Goal: Task Accomplishment & Management: Use online tool/utility

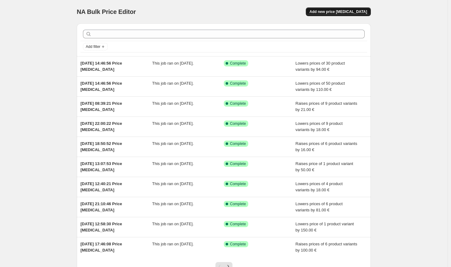
click at [340, 15] on button "Add new price [MEDICAL_DATA]" at bounding box center [337, 11] width 65 height 9
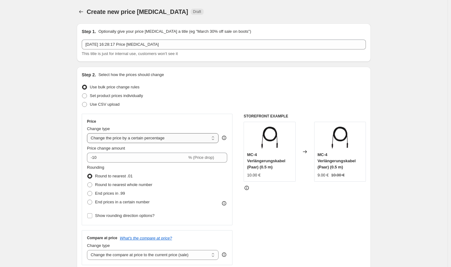
click at [145, 135] on select "Change the price to a certain amount Change the price by a certain amount Chang…" at bounding box center [152, 138] width 131 height 10
select select "by"
click at [88, 133] on select "Change the price to a certain amount Change the price by a certain amount Chang…" at bounding box center [152, 138] width 131 height 10
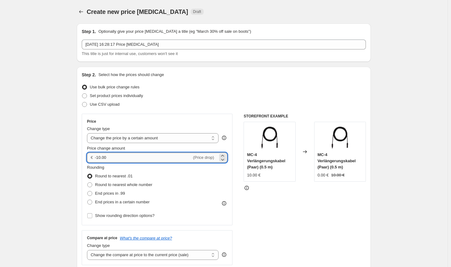
drag, startPoint x: 118, startPoint y: 159, endPoint x: 98, endPoint y: 153, distance: 21.2
click at [98, 153] on input "-10.00" at bounding box center [143, 158] width 97 height 10
type input "-50.00"
click at [121, 183] on span "Round to nearest whole number" at bounding box center [123, 184] width 57 height 5
click at [88, 183] on input "Round to nearest whole number" at bounding box center [87, 182] width 0 height 0
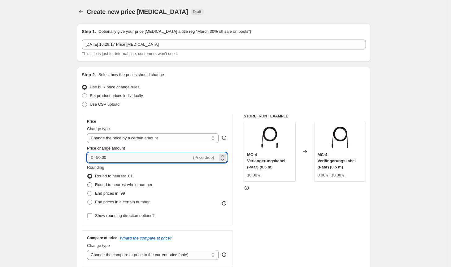
radio input "true"
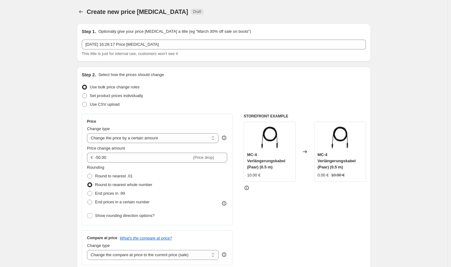
click at [168, 250] on div "Change type Change the compare at price to the current price (sale) Change the …" at bounding box center [152, 251] width 131 height 17
click at [168, 253] on select "Change the compare at price to the current price (sale) Change the compare at p…" at bounding box center [152, 255] width 131 height 10
select select "no_change"
click at [88, 250] on select "Change the compare at price to the current price (sale) Change the compare at p…" at bounding box center [152, 255] width 131 height 10
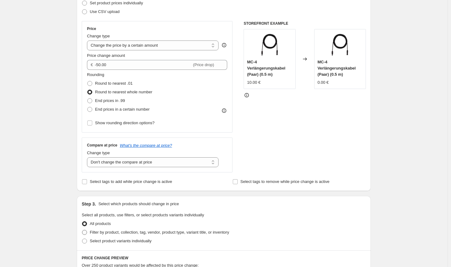
click at [214, 234] on span "Filter by product, collection, tag, vendor, product type, variant title, or inv…" at bounding box center [159, 232] width 139 height 5
click at [82, 230] on input "Filter by product, collection, tag, vendor, product type, variant title, or inv…" at bounding box center [82, 230] width 0 height 0
radio input "true"
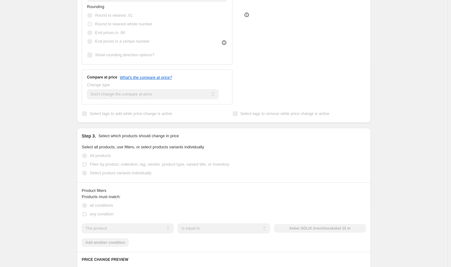
scroll to position [216, 0]
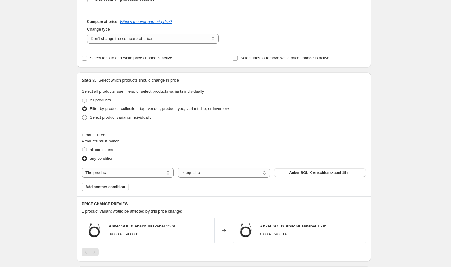
click at [314, 177] on div "The product The product's collection The product's tag The product's vendor The…" at bounding box center [224, 173] width 284 height 10
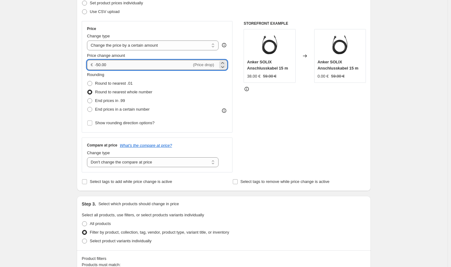
click at [100, 64] on input "-50.00" at bounding box center [143, 65] width 97 height 10
type input "-60.00"
click at [271, 138] on div "STOREFRONT EXAMPLE Anker SOLIX Anschlusskabel 15 m 38.00 € 59.00 € Changed to A…" at bounding box center [304, 97] width 122 height 152
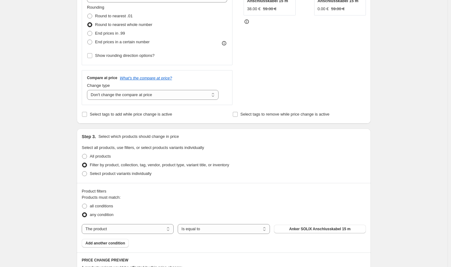
scroll to position [247, 0]
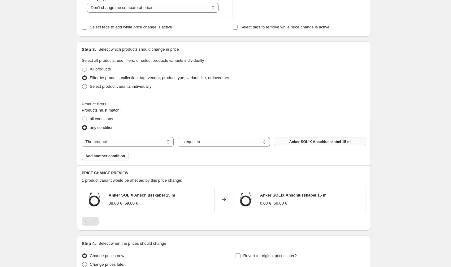
click at [327, 138] on button "Anker SOLIX Anschlusskabel 15 m" at bounding box center [320, 142] width 92 height 9
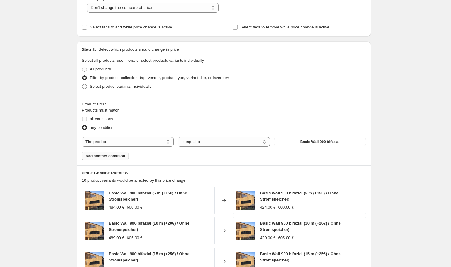
click at [118, 157] on span "Add another condition" at bounding box center [105, 156] width 40 height 5
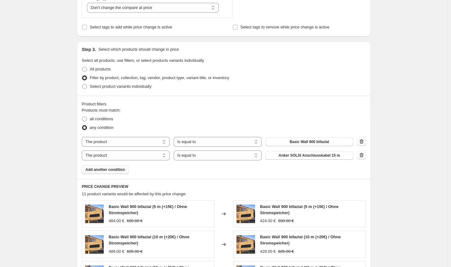
click at [297, 154] on span "Anker SOLIX Anschlusskabel 15 m" at bounding box center [308, 155] width 61 height 5
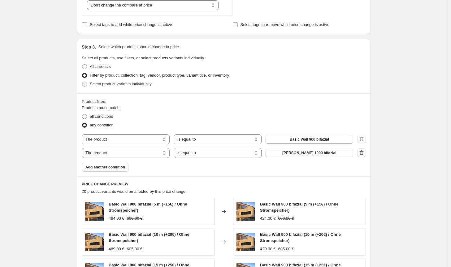
scroll to position [278, 0]
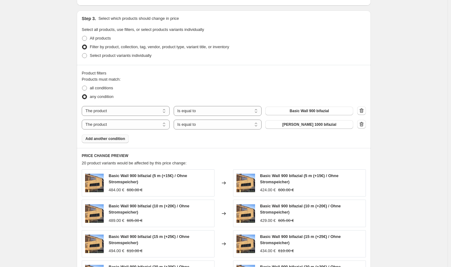
click at [115, 141] on span "Add another condition" at bounding box center [105, 138] width 40 height 5
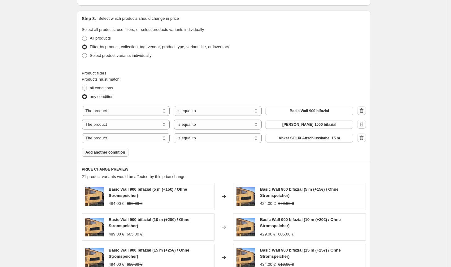
click at [305, 138] on span "Anker SOLIX Anschlusskabel 15 m" at bounding box center [308, 138] width 61 height 5
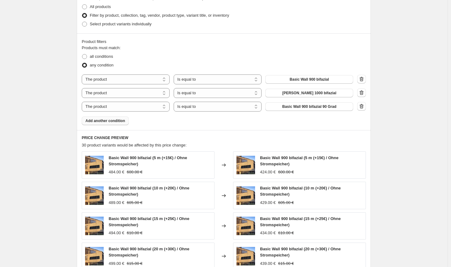
scroll to position [303, 0]
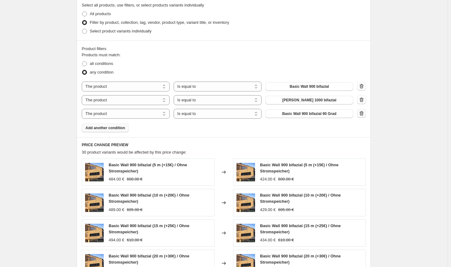
click at [363, 115] on icon "button" at bounding box center [361, 113] width 6 height 6
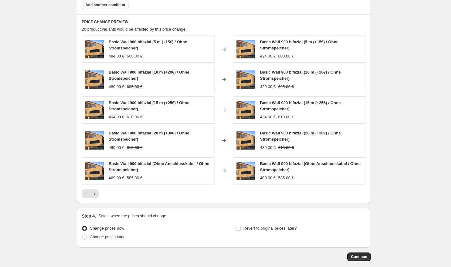
scroll to position [444, 0]
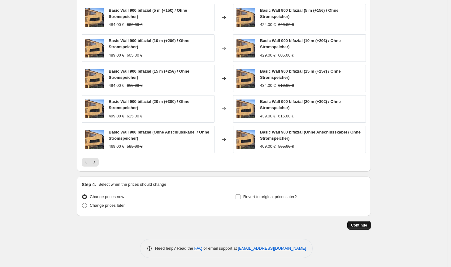
click at [370, 221] on button "Continue" at bounding box center [358, 225] width 23 height 9
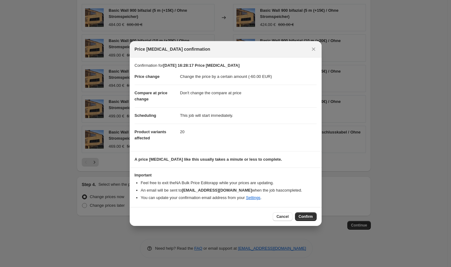
click at [316, 216] on div "Cancel Confirm" at bounding box center [226, 216] width 192 height 19
click at [314, 216] on button "Confirm" at bounding box center [306, 216] width 22 height 9
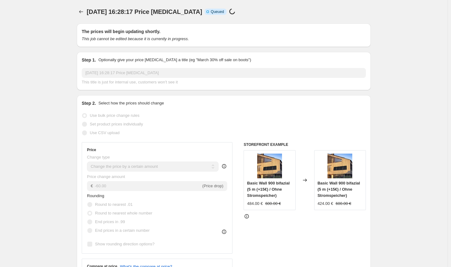
scroll to position [444, 0]
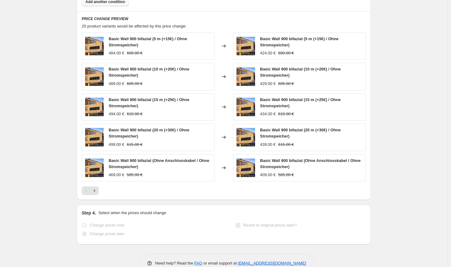
select select "by"
select select "no_change"
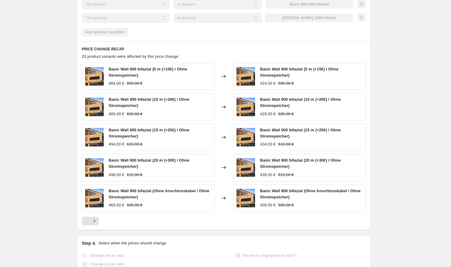
scroll to position [0, 0]
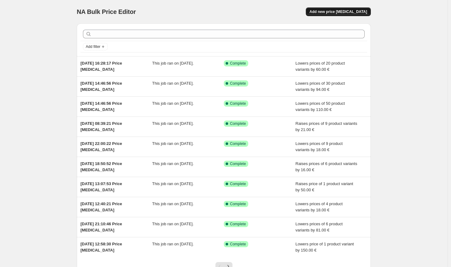
click at [346, 15] on button "Add new price [MEDICAL_DATA]" at bounding box center [337, 11] width 65 height 9
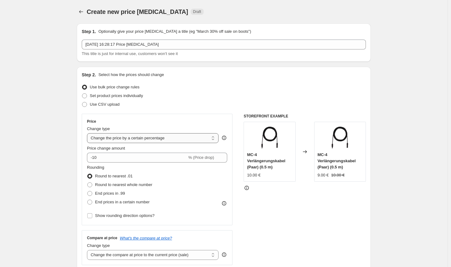
click at [173, 133] on select "Change the price to a certain amount Change the price by a certain amount Chang…" at bounding box center [152, 138] width 131 height 10
select select "by"
click at [88, 133] on select "Change the price to a certain amount Change the price by a certain amount Chang…" at bounding box center [152, 138] width 131 height 10
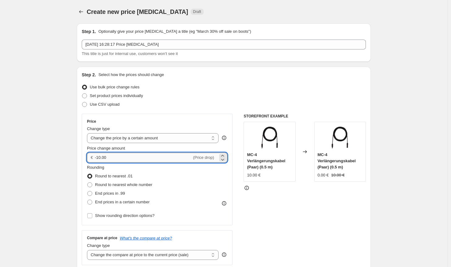
drag, startPoint x: 136, startPoint y: 159, endPoint x: 98, endPoint y: 159, distance: 37.7
click at [98, 159] on input "-10.00" at bounding box center [143, 158] width 97 height 10
type input "-15.00"
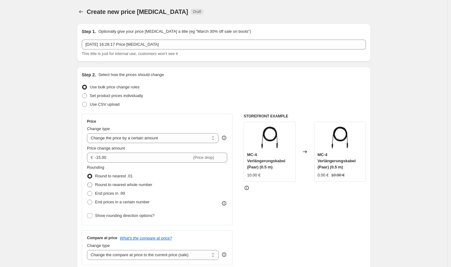
click at [127, 185] on span "Round to nearest whole number" at bounding box center [123, 184] width 57 height 5
click at [88, 183] on input "Round to nearest whole number" at bounding box center [87, 182] width 0 height 0
radio input "true"
click at [154, 252] on select "Change the compare at price to the current price (sale) Change the compare at p…" at bounding box center [152, 255] width 131 height 10
select select "no_change"
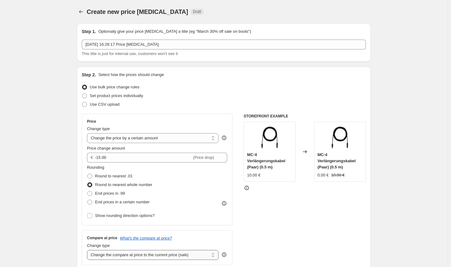
click at [88, 250] on select "Change the compare at price to the current price (sale) Change the compare at p…" at bounding box center [152, 255] width 131 height 10
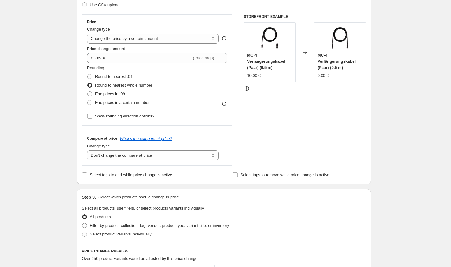
scroll to position [155, 0]
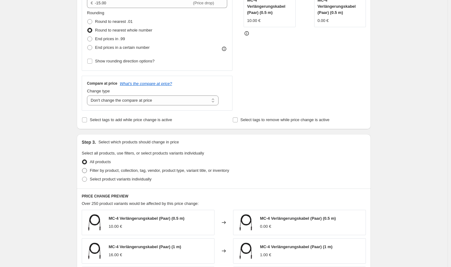
click at [225, 175] on label "Filter by product, collection, tag, vendor, product type, variant title, or inv…" at bounding box center [155, 170] width 147 height 9
click at [82, 169] on input "Filter by product, collection, tag, vendor, product type, variant title, or inv…" at bounding box center [82, 168] width 0 height 0
radio input "true"
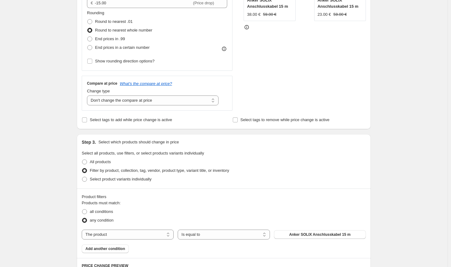
click at [304, 235] on span "Anker SOLIX Anschlusskabel 15 m" at bounding box center [319, 234] width 61 height 5
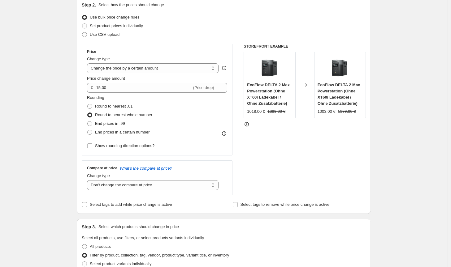
scroll to position [0, 0]
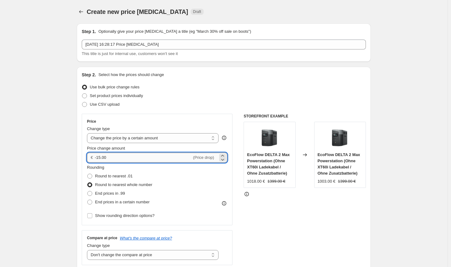
drag, startPoint x: 101, startPoint y: 159, endPoint x: 98, endPoint y: 156, distance: 4.2
click at [98, 156] on input "-15.00" at bounding box center [143, 158] width 97 height 10
type input "-20.00"
click at [273, 246] on div "STOREFRONT EXAMPLE EcoFlow DELTA 2 Max Powerstation (Ohne XT60i Ladekabel / Ohn…" at bounding box center [304, 190] width 122 height 152
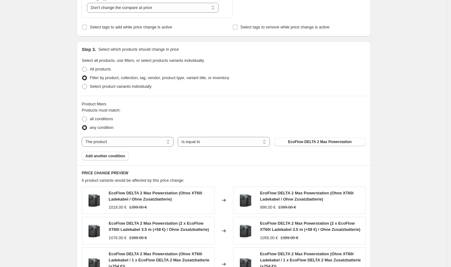
scroll to position [442, 0]
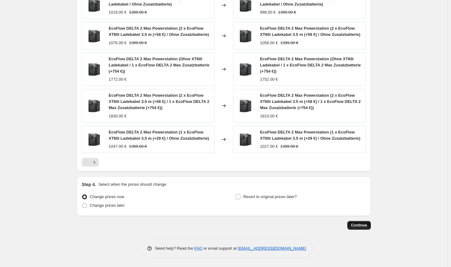
click at [365, 226] on span "Continue" at bounding box center [359, 225] width 16 height 5
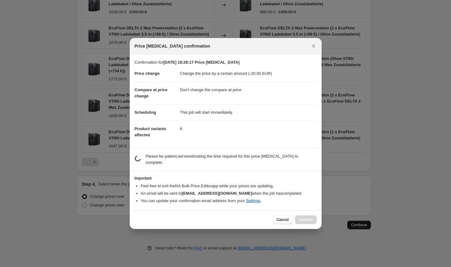
scroll to position [0, 0]
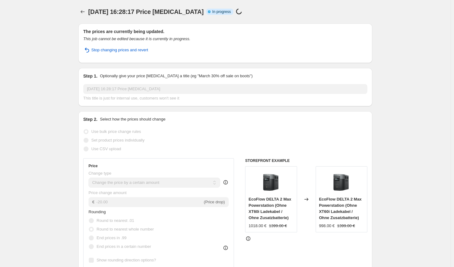
select select "by"
select select "no_change"
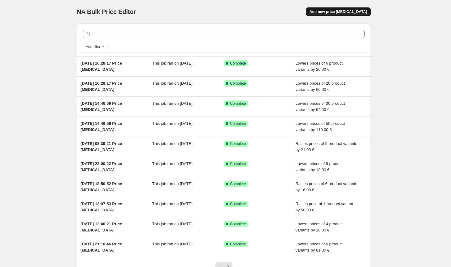
click at [329, 14] on button "Add new price [MEDICAL_DATA]" at bounding box center [337, 11] width 65 height 9
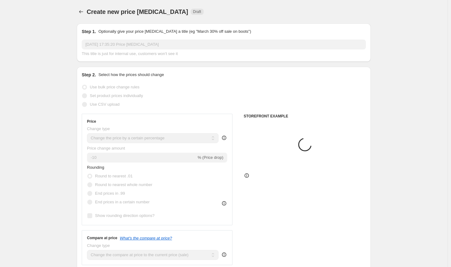
click at [146, 136] on select "Change the price to a certain amount Change the price by a certain amount Chang…" at bounding box center [152, 138] width 131 height 10
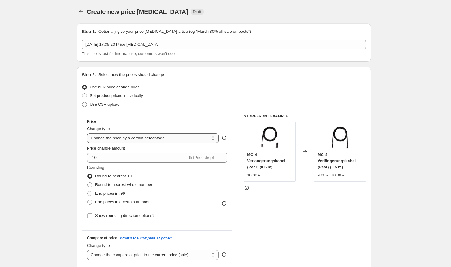
click at [144, 140] on select "Change the price to a certain amount Change the price by a certain amount Chang…" at bounding box center [152, 138] width 131 height 10
select select "by"
click at [88, 133] on select "Change the price to a certain amount Change the price by a certain amount Chang…" at bounding box center [152, 138] width 131 height 10
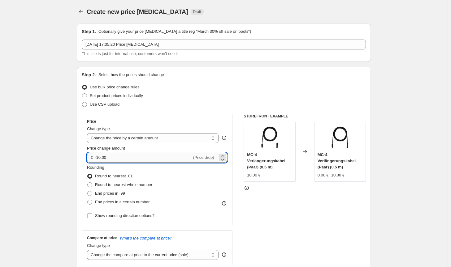
drag, startPoint x: 108, startPoint y: 158, endPoint x: 97, endPoint y: 156, distance: 10.3
click at [97, 156] on input "-10.00" at bounding box center [143, 158] width 97 height 10
type input "-25.00"
click at [146, 186] on span "Round to nearest whole number" at bounding box center [123, 184] width 57 height 5
click at [88, 183] on input "Round to nearest whole number" at bounding box center [87, 182] width 0 height 0
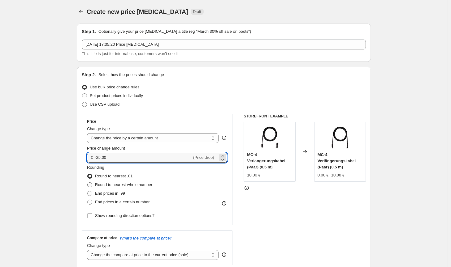
radio input "true"
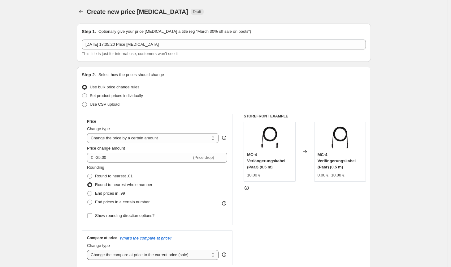
click at [192, 259] on select "Change the compare at price to the current price (sale) Change the compare at p…" at bounding box center [152, 255] width 131 height 10
select select "no_change"
click at [88, 250] on select "Change the compare at price to the current price (sale) Change the compare at p…" at bounding box center [152, 255] width 131 height 10
click at [289, 237] on div "STOREFRONT EXAMPLE MC-4 Verlängerungskabel (Paar) (0.5 m) 10.00 € Changed to MC…" at bounding box center [304, 190] width 122 height 152
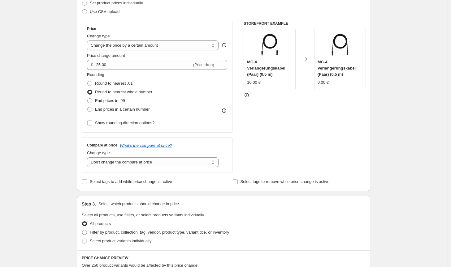
scroll to position [124, 0]
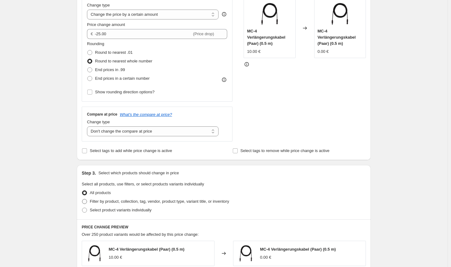
click at [225, 204] on span "Filter by product, collection, tag, vendor, product type, variant title, or inv…" at bounding box center [159, 201] width 139 height 5
click at [82, 199] on input "Filter by product, collection, tag, vendor, product type, variant title, or inv…" at bounding box center [82, 199] width 0 height 0
radio input "true"
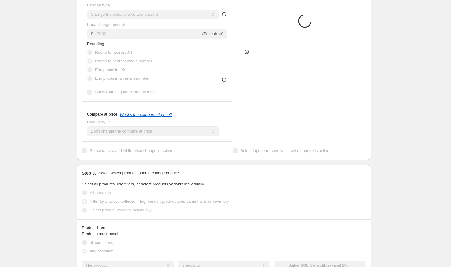
scroll to position [186, 0]
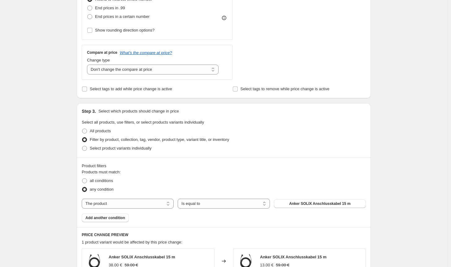
click at [307, 196] on div "Products must match: all conditions any condition The product The product's col…" at bounding box center [224, 195] width 284 height 53
click at [307, 203] on span "Anker SOLIX Anschlusskabel 15 m" at bounding box center [319, 203] width 61 height 5
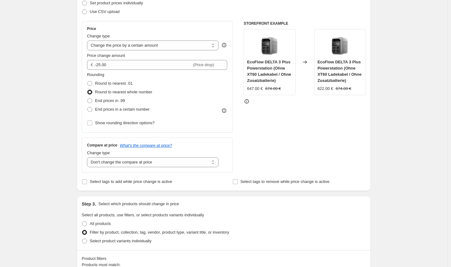
scroll to position [93, 0]
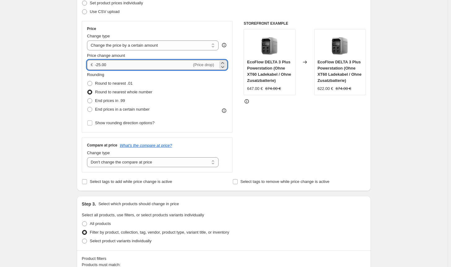
click at [100, 64] on input "-25.00" at bounding box center [143, 65] width 97 height 10
type input "-21.00"
click at [315, 143] on div "STOREFRONT EXAMPLE EcoFlow DELTA 3 Plus Powerstation (Ohne XT60 Ladekabel / Ohn…" at bounding box center [304, 97] width 122 height 152
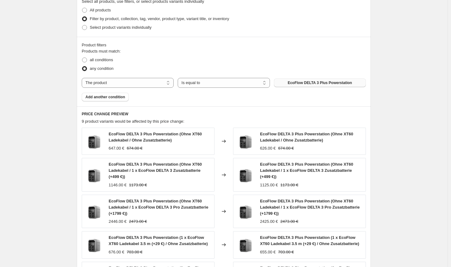
scroll to position [433, 0]
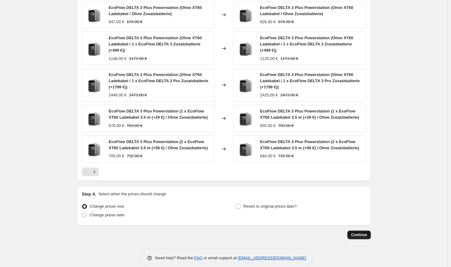
click at [364, 236] on span "Continue" at bounding box center [359, 235] width 16 height 5
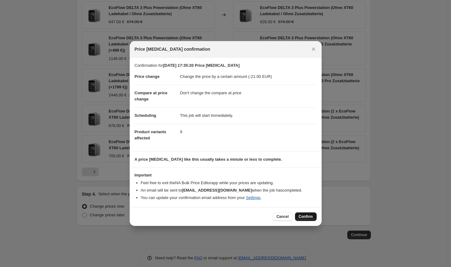
click at [312, 218] on span "Confirm" at bounding box center [305, 216] width 14 height 5
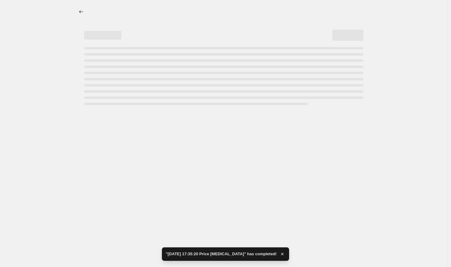
select select "by"
select select "no_change"
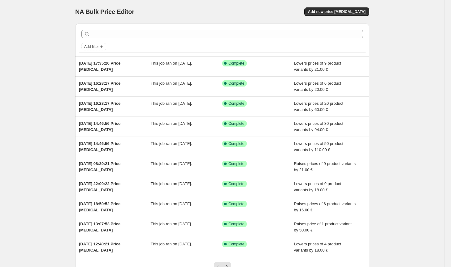
click at [345, 7] on div "NA Bulk Price Editor. This page is ready NA Bulk Price Editor Add new price [ME…" at bounding box center [222, 11] width 294 height 23
click at [344, 13] on span "Add new price [MEDICAL_DATA]" at bounding box center [337, 11] width 58 height 5
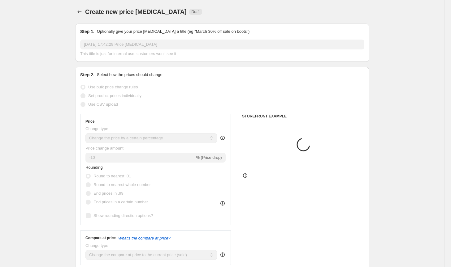
click at [164, 136] on select "Change the price to a certain amount Change the price by a certain amount Chang…" at bounding box center [150, 138] width 131 height 10
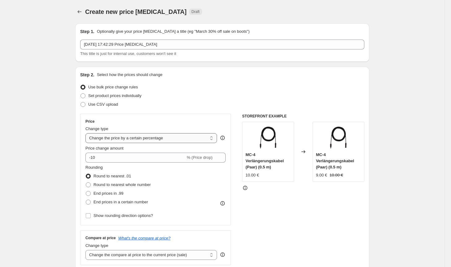
select select "by"
click at [87, 133] on select "Change the price to a certain amount Change the price by a certain amount Chang…" at bounding box center [150, 138] width 131 height 10
type input "-10.00"
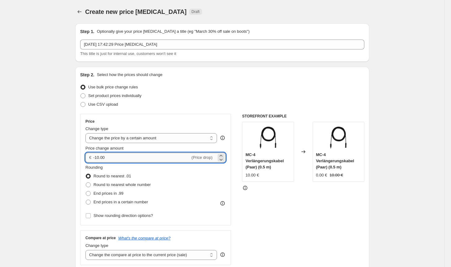
drag, startPoint x: 135, startPoint y: 154, endPoint x: 96, endPoint y: 155, distance: 38.0
click at [96, 155] on input "-10.00" at bounding box center [141, 158] width 97 height 10
click at [127, 185] on span "Round to nearest whole number" at bounding box center [121, 184] width 57 height 5
click at [86, 183] on input "Round to nearest whole number" at bounding box center [86, 182] width 0 height 0
radio input "true"
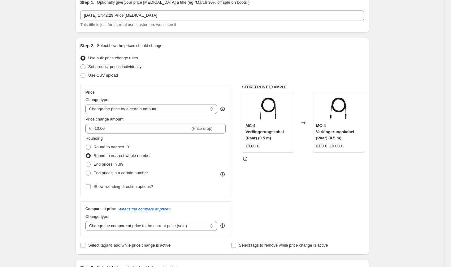
scroll to position [62, 0]
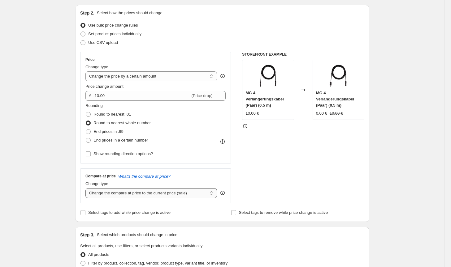
click at [182, 197] on select "Change the compare at price to the current price (sale) Change the compare at p…" at bounding box center [150, 193] width 131 height 10
select select "no_change"
click at [87, 188] on select "Change the compare at price to the current price (sale) Change the compare at p…" at bounding box center [150, 193] width 131 height 10
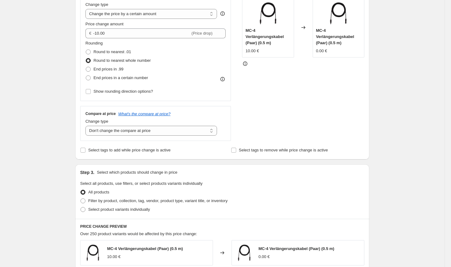
scroll to position [155, 0]
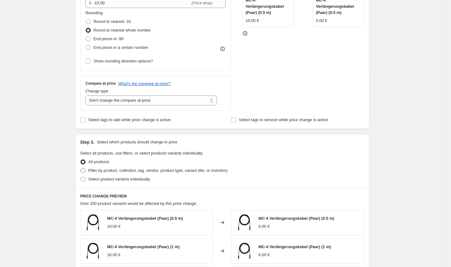
click at [194, 170] on span "Filter by product, collection, tag, vendor, product type, variant title, or inv…" at bounding box center [157, 170] width 139 height 5
click at [81, 169] on input "Filter by product, collection, tag, vendor, product type, variant title, or inv…" at bounding box center [80, 168] width 0 height 0
radio input "true"
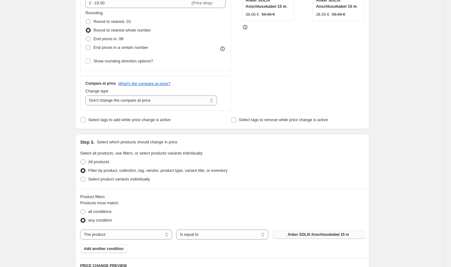
click at [335, 233] on span "Anker SOLIX Anschlusskabel 15 m" at bounding box center [317, 234] width 61 height 5
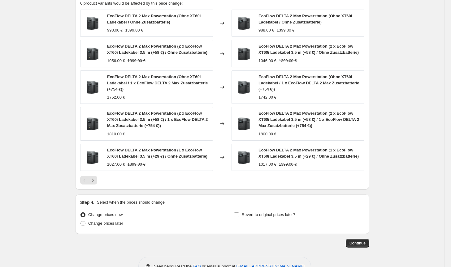
scroll to position [442, 0]
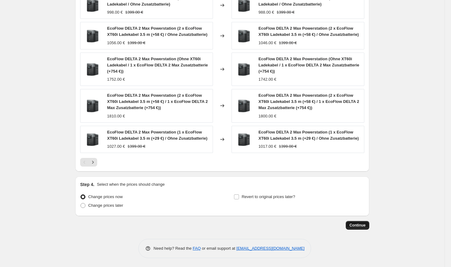
click at [355, 225] on span "Continue" at bounding box center [357, 225] width 16 height 5
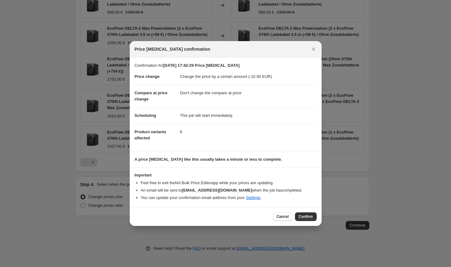
click at [282, 214] on button "Cancel" at bounding box center [281, 216] width 19 height 9
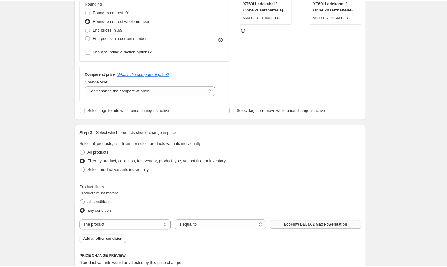
scroll to position [71, 0]
